Goal: Information Seeking & Learning: Learn about a topic

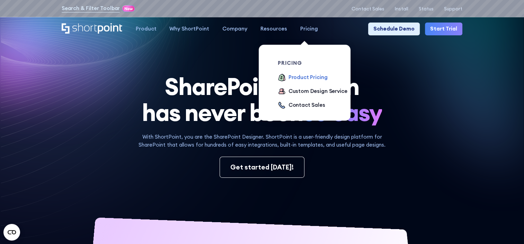
click at [297, 78] on div "Product Pricing" at bounding box center [307, 77] width 39 height 8
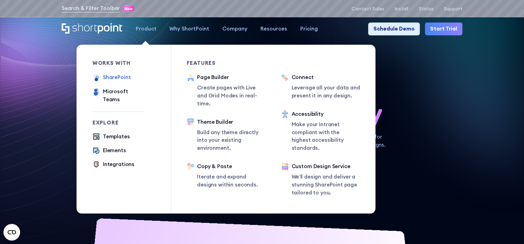
click at [118, 79] on div "SharePoint" at bounding box center [117, 77] width 28 height 8
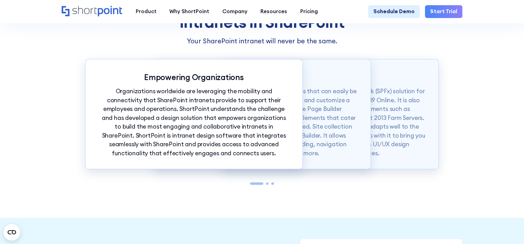
scroll to position [598, 0]
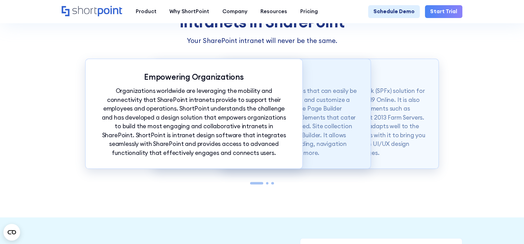
click at [321, 119] on p "ShortPoint also offers modern intranet templates that can easily be copied into…" at bounding box center [261, 122] width 190 height 71
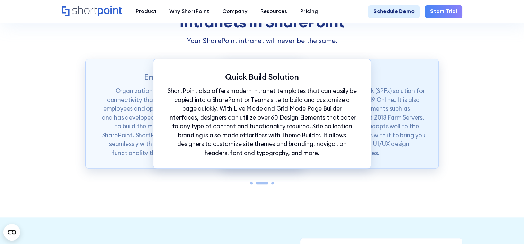
click at [381, 120] on p "ShortPoint is available as a SharePoint Framework (SPFx) solution for SharePoin…" at bounding box center [330, 122] width 190 height 71
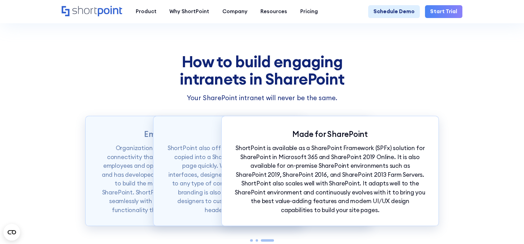
scroll to position [540, 0]
